Goal: Information Seeking & Learning: Find specific fact

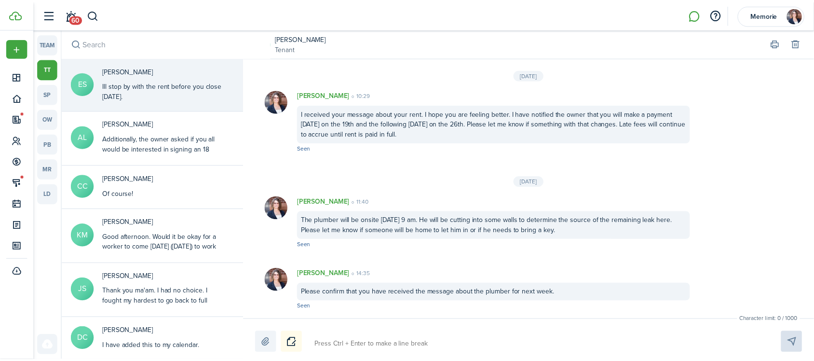
scroll to position [1537, 0]
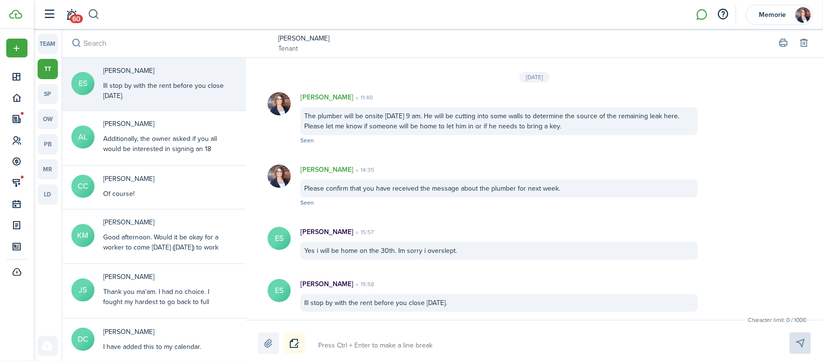
click at [91, 14] on button "button" at bounding box center [94, 14] width 12 height 16
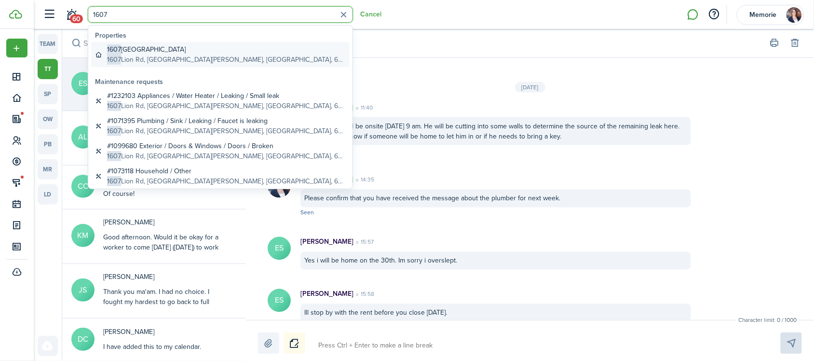
type input "1607"
click at [162, 56] on global-search-item-description "1607 Lion Rd, [GEOGRAPHIC_DATA][PERSON_NAME], [GEOGRAPHIC_DATA], 64506, [GEOGRA…" at bounding box center [226, 59] width 239 height 10
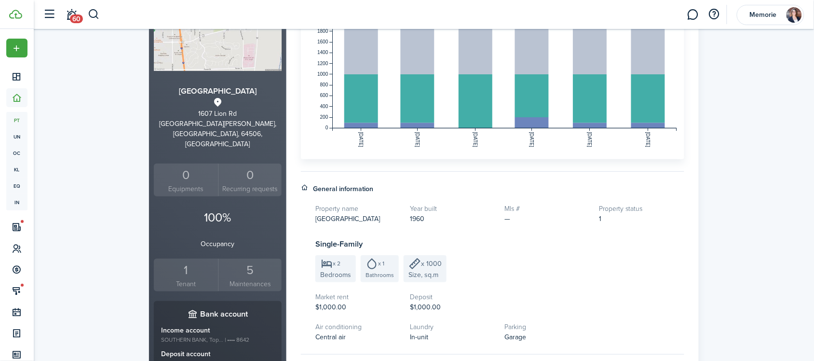
scroll to position [120, 0]
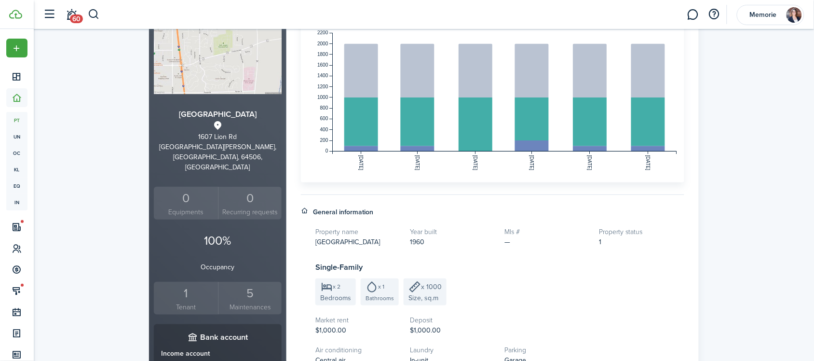
click at [187, 284] on div "1" at bounding box center [185, 293] width 59 height 18
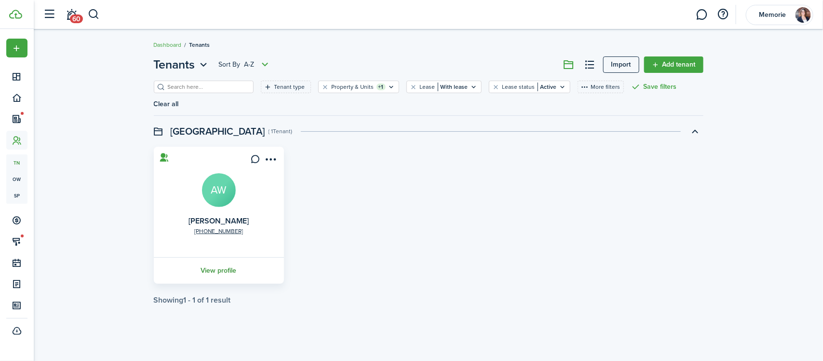
click at [217, 257] on link "View profile" at bounding box center [218, 270] width 133 height 27
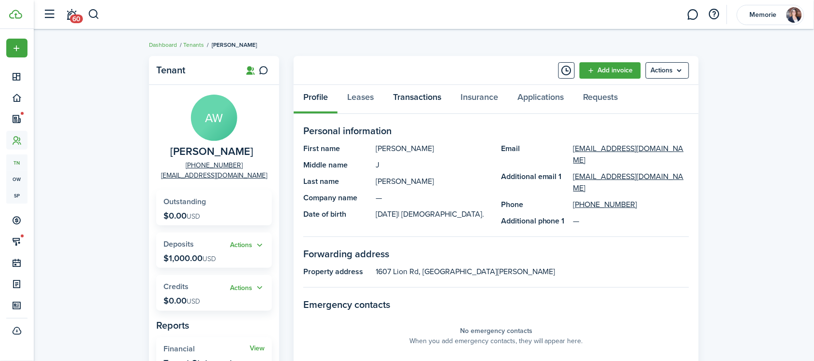
click at [422, 94] on link "Transactions" at bounding box center [416, 99] width 67 height 29
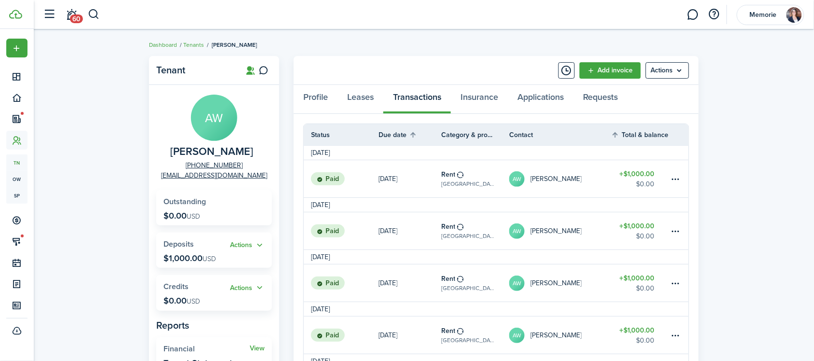
click at [430, 44] on breadcrumb "Dashboard Tenants [PERSON_NAME]" at bounding box center [423, 40] width 549 height 22
click at [91, 13] on button "button" at bounding box center [94, 14] width 12 height 16
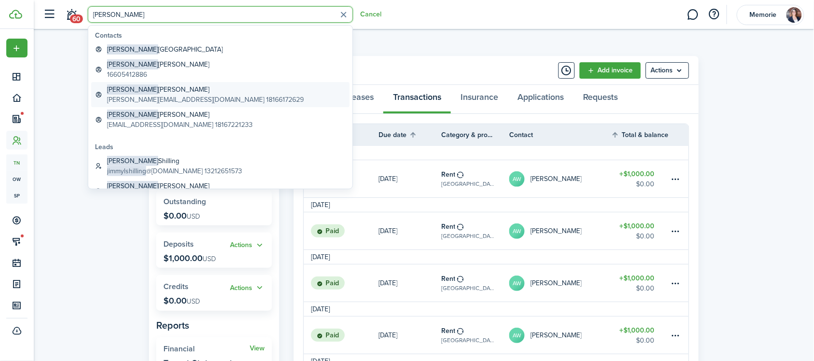
type input "[PERSON_NAME]"
click at [144, 93] on global-search-item-title "[PERSON_NAME] [PERSON_NAME]" at bounding box center [205, 89] width 197 height 10
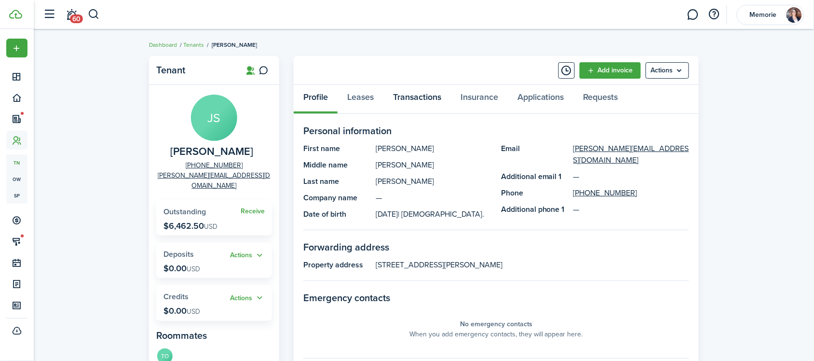
click at [408, 93] on link "Transactions" at bounding box center [416, 99] width 67 height 29
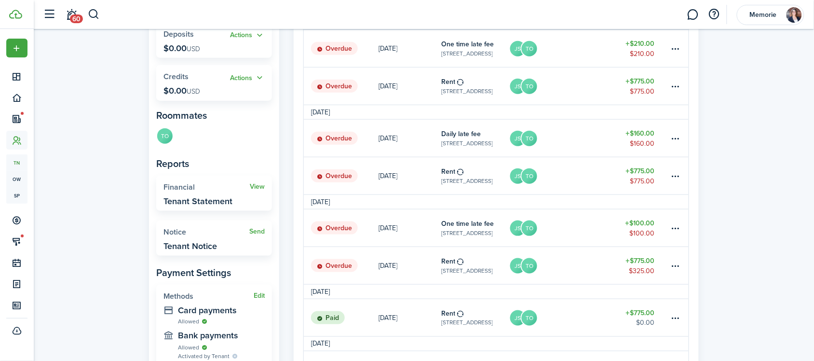
scroll to position [241, 0]
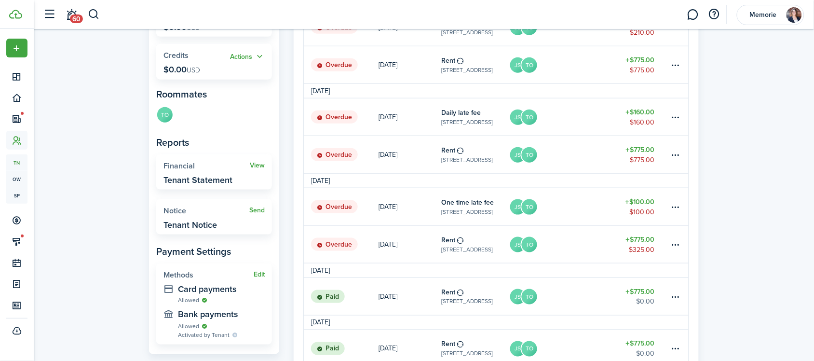
click at [640, 242] on table-amount-title "$775.00" at bounding box center [640, 239] width 29 height 10
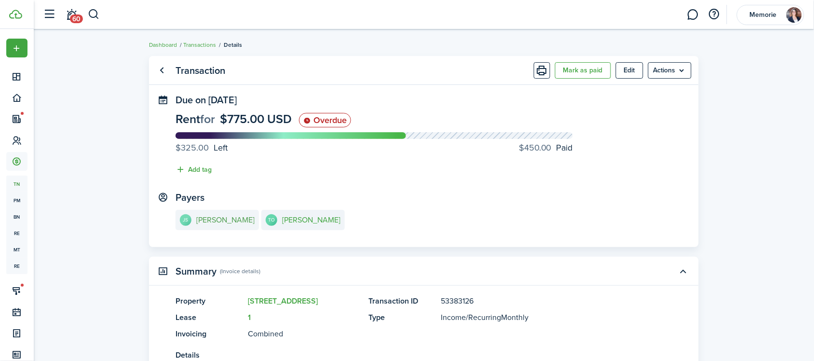
click at [241, 221] on e-details-info-title "[PERSON_NAME]" at bounding box center [225, 219] width 58 height 9
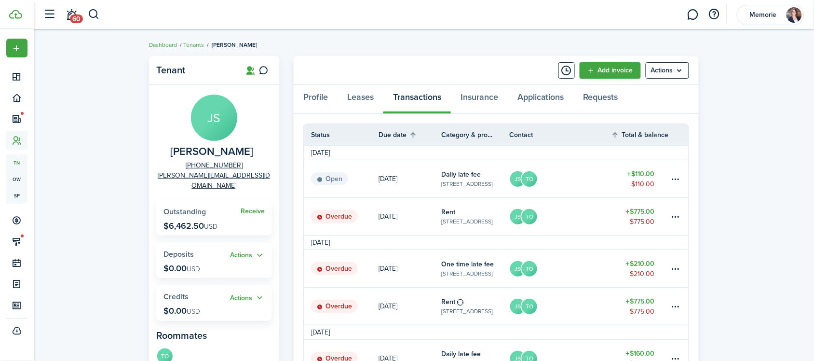
click at [696, 111] on div "Profile Leases Transactions Insurance Applications Requests" at bounding box center [496, 99] width 405 height 29
click at [676, 179] on table-menu-btn-icon at bounding box center [675, 179] width 12 height 12
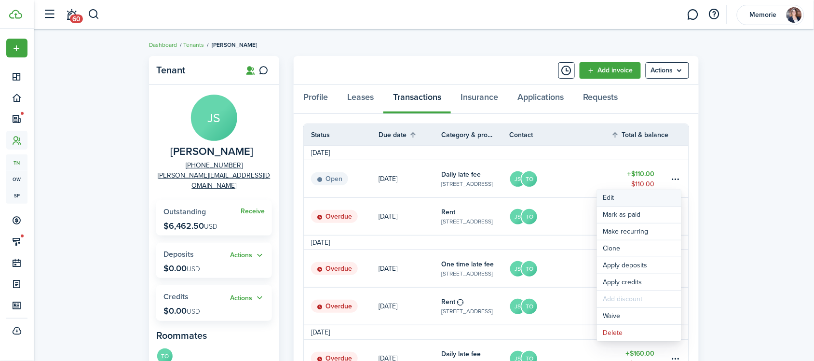
click at [642, 196] on button "Edit" at bounding box center [639, 197] width 84 height 16
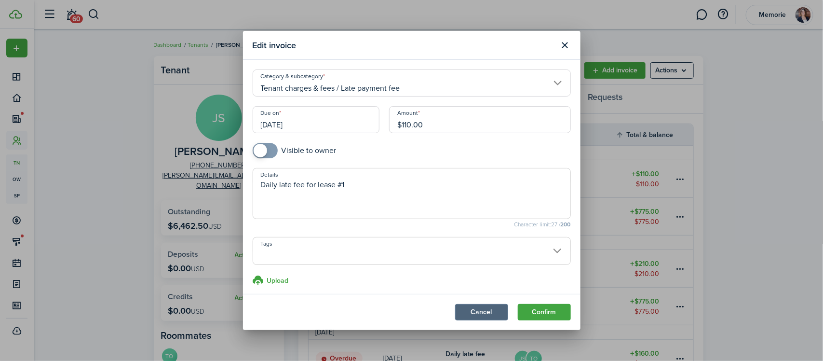
click at [483, 312] on button "Cancel" at bounding box center [481, 312] width 53 height 16
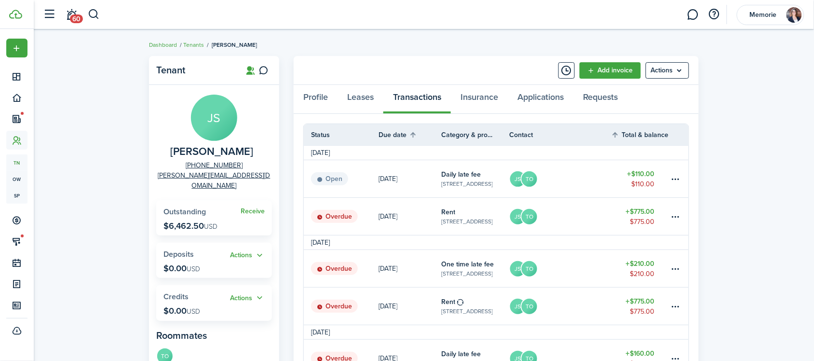
click at [294, 64] on panel-main-header "Add invoice Actions" at bounding box center [496, 70] width 405 height 29
click at [294, 67] on panel-main-header "Add invoice Actions" at bounding box center [496, 70] width 405 height 29
click at [94, 14] on button "button" at bounding box center [94, 14] width 12 height 16
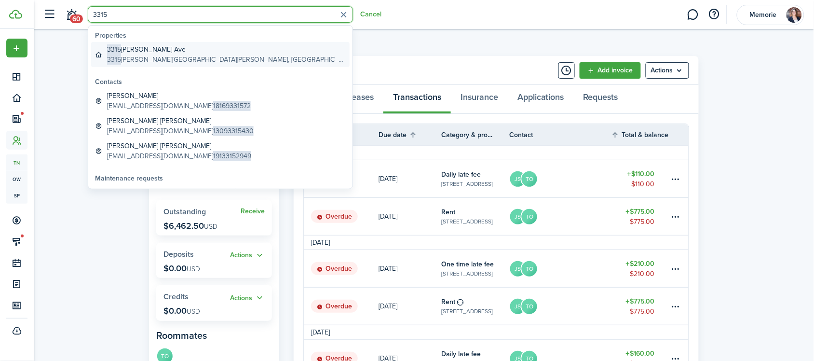
type input "3315"
click at [174, 52] on global-search-item-title "[STREET_ADDRESS][PERSON_NAME]" at bounding box center [226, 49] width 239 height 10
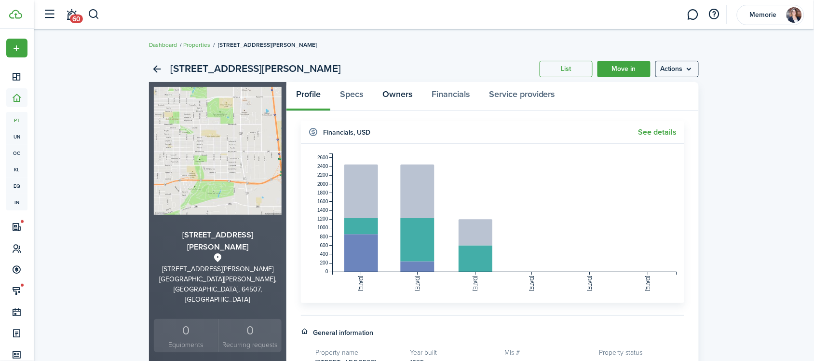
click at [407, 98] on link "Owners" at bounding box center [397, 96] width 49 height 29
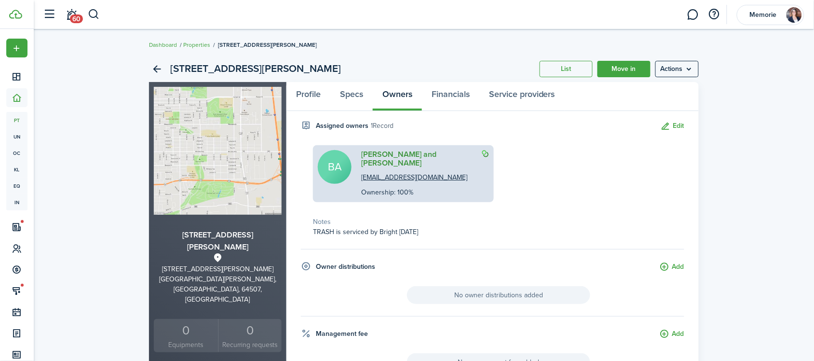
click at [397, 151] on link "[PERSON_NAME] and [PERSON_NAME]" at bounding box center [419, 158] width 116 height 17
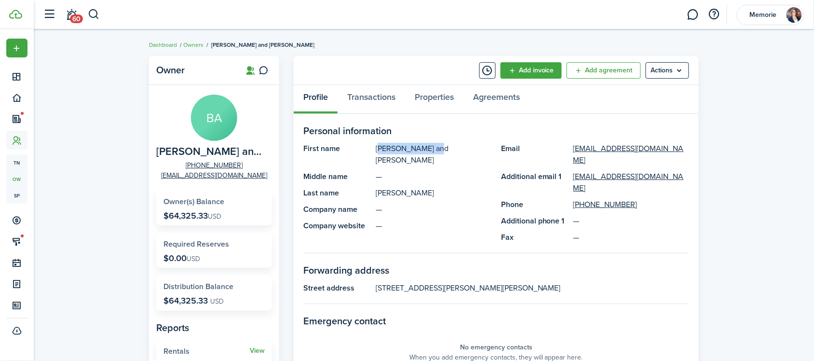
drag, startPoint x: 429, startPoint y: 148, endPoint x: 375, endPoint y: 148, distance: 54.0
click at [375, 148] on panel-main-description "[PERSON_NAME] and [PERSON_NAME]" at bounding box center [433, 154] width 116 height 23
copy panel-main-description "[PERSON_NAME] and [PERSON_NAME]"
click at [394, 187] on panel-main-description "[PERSON_NAME]" at bounding box center [433, 193] width 116 height 12
click at [390, 187] on panel-main-description "[PERSON_NAME]" at bounding box center [433, 193] width 116 height 12
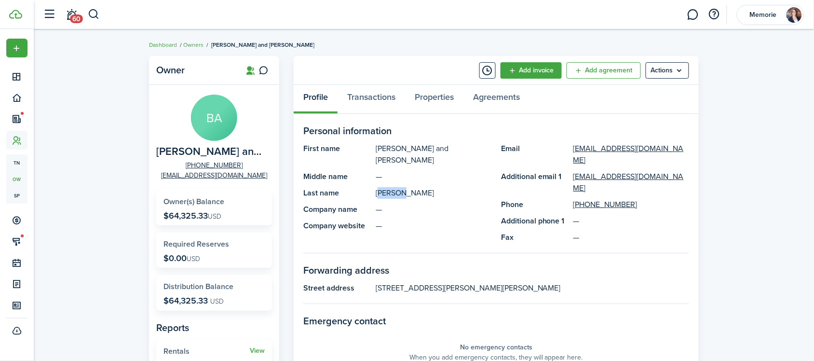
click at [390, 187] on panel-main-description "[PERSON_NAME]" at bounding box center [433, 193] width 116 height 12
copy panel-main-description "[PERSON_NAME]"
click at [479, 220] on panel-main-description "—" at bounding box center [433, 226] width 116 height 12
drag, startPoint x: 376, startPoint y: 265, endPoint x: 431, endPoint y: 264, distance: 55.4
click at [432, 282] on panel-main-description "[STREET_ADDRESS][PERSON_NAME][PERSON_NAME]" at bounding box center [531, 288] width 313 height 12
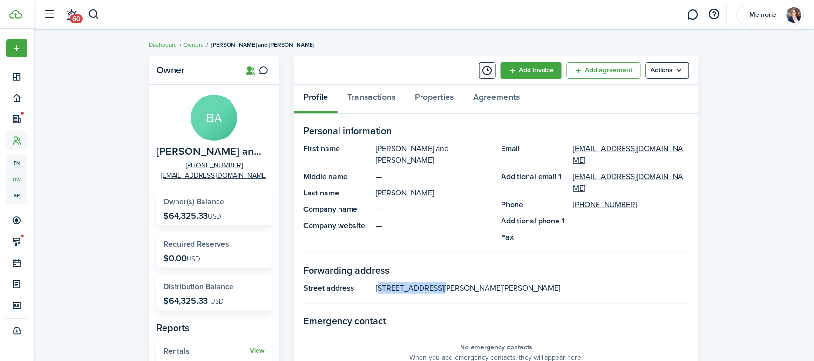
copy panel-main-description "[STREET_ADDRESS]"
click at [427, 220] on panel-main-description "—" at bounding box center [433, 226] width 116 height 12
drag, startPoint x: 440, startPoint y: 264, endPoint x: 493, endPoint y: 264, distance: 52.5
click at [493, 282] on panel-main-description "[STREET_ADDRESS][PERSON_NAME][PERSON_NAME]" at bounding box center [531, 288] width 313 height 12
copy panel-main-description "[PERSON_NAME] [PERSON_NAME]"
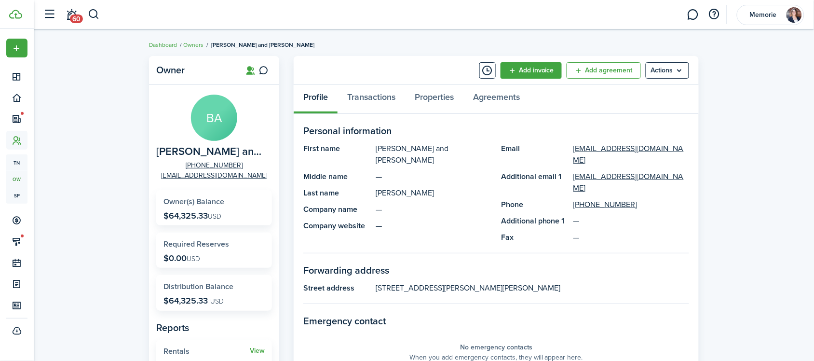
click at [517, 282] on panel-main-description "[STREET_ADDRESS][PERSON_NAME][PERSON_NAME]" at bounding box center [531, 288] width 313 height 12
copy panel-main-description "63119"
drag, startPoint x: 656, startPoint y: 212, endPoint x: 655, endPoint y: 201, distance: 11.7
click at [656, 231] on panel-main-description "—" at bounding box center [631, 237] width 116 height 12
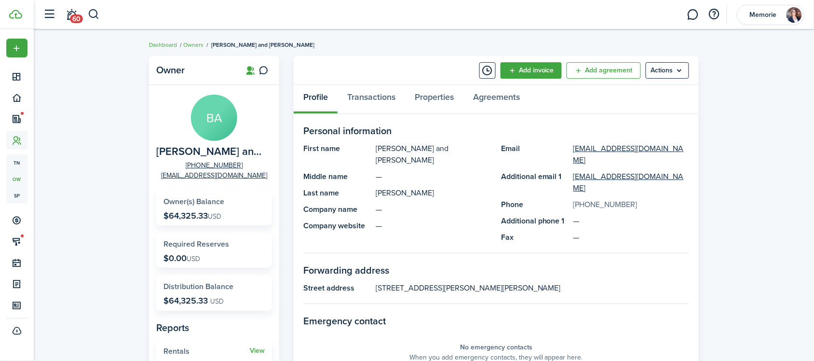
drag, startPoint x: 632, startPoint y: 185, endPoint x: 582, endPoint y: 181, distance: 50.8
click at [581, 199] on panel-main-description "[PHONE_NUMBER]" at bounding box center [631, 205] width 116 height 12
copy link "[PHONE_NUMBER]"
click at [92, 16] on button "button" at bounding box center [94, 14] width 12 height 16
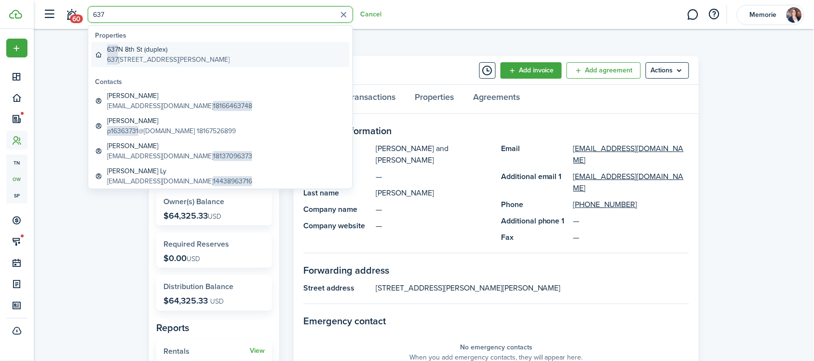
type input "637"
click at [160, 54] on global-search-item-description "[STREET_ADDRESS][PERSON_NAME]" at bounding box center [168, 59] width 122 height 10
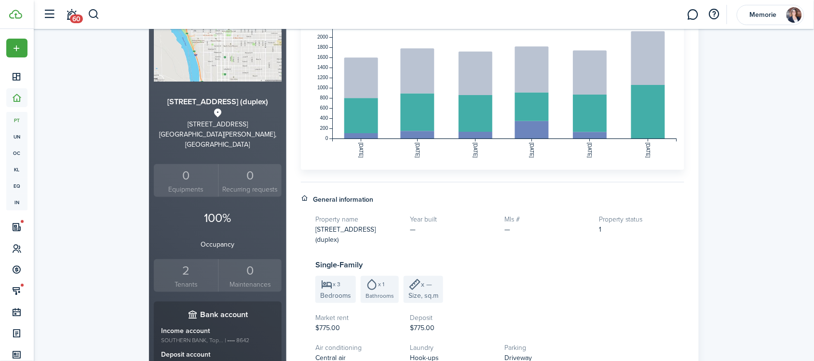
scroll to position [181, 0]
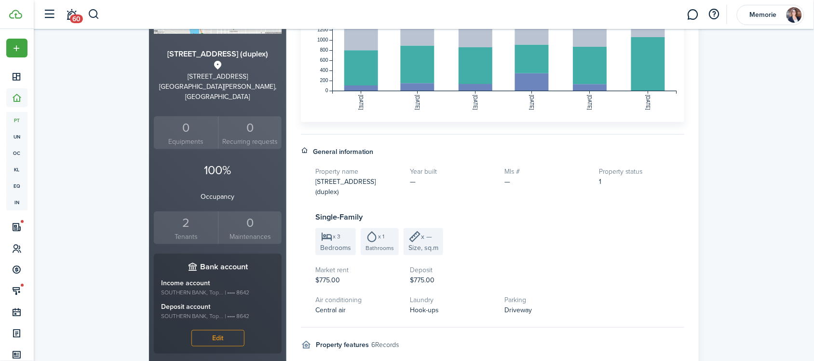
click at [184, 214] on div "2" at bounding box center [185, 223] width 59 height 18
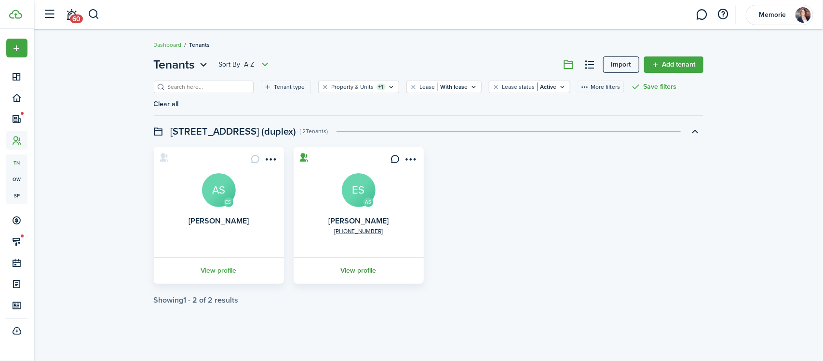
click at [376, 262] on link "View profile" at bounding box center [358, 270] width 133 height 27
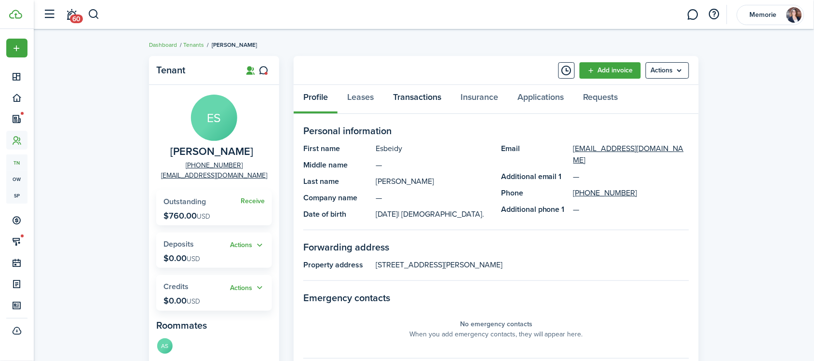
click at [418, 102] on link "Transactions" at bounding box center [416, 99] width 67 height 29
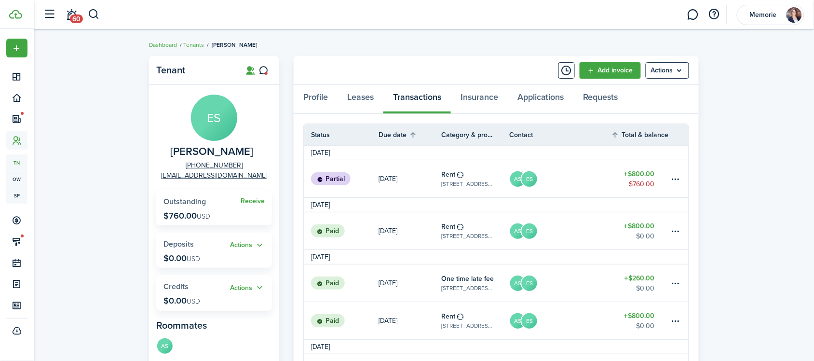
click at [640, 169] on table-amount-title "$800.00" at bounding box center [639, 174] width 31 height 10
